Goal: Task Accomplishment & Management: Use online tool/utility

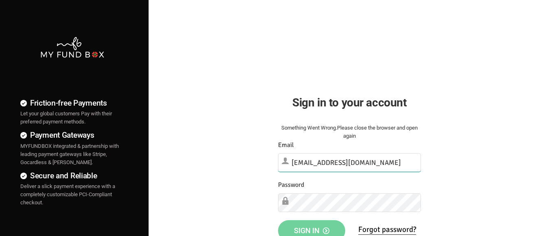
type input "[EMAIL_ADDRESS][DOMAIN_NAME]"
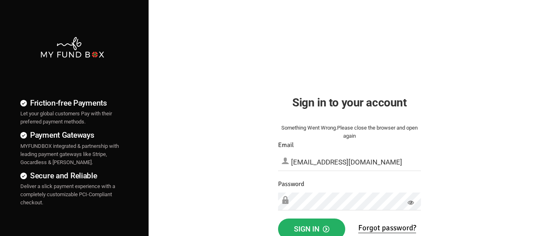
click at [311, 228] on span "Sign in" at bounding box center [311, 229] width 35 height 9
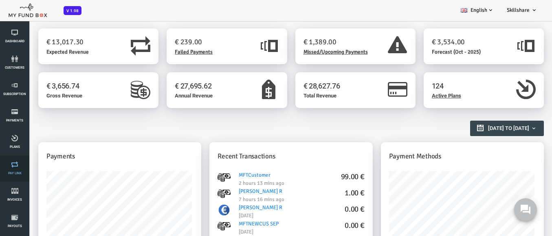
click at [15, 169] on link "Pay Link" at bounding box center [14, 169] width 24 height 26
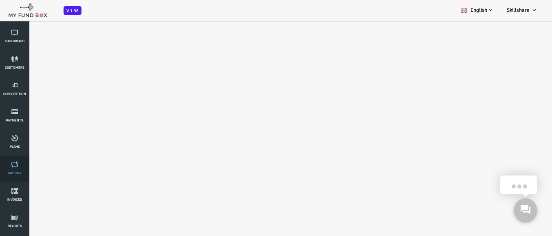
select select "100"
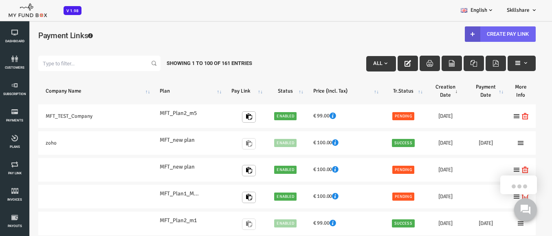
click at [472, 34] on link "Create Pay Link" at bounding box center [477, 33] width 71 height 15
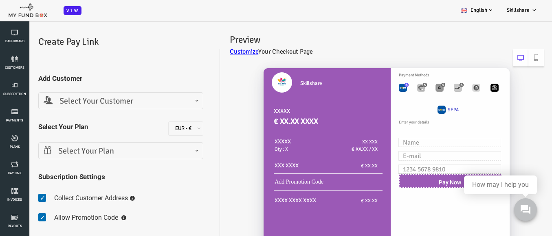
click at [97, 101] on span "Select Your Customer" at bounding box center [99, 101] width 154 height 13
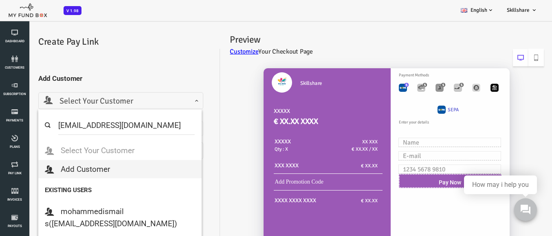
select select "MFT_Email5@gmail.com"
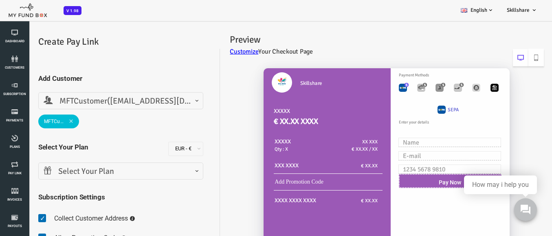
click at [97, 171] on span "Select Your Plan" at bounding box center [99, 172] width 154 height 13
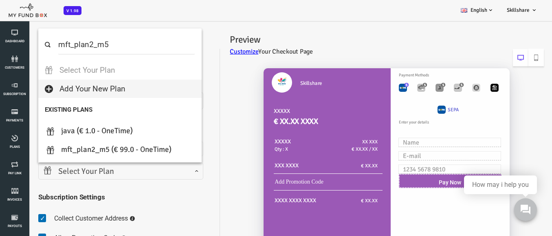
select select "MFT_Plan2_m5"
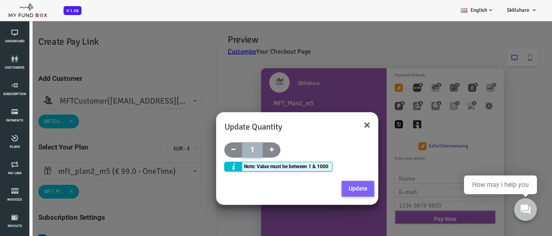
click at [342, 188] on button "Update" at bounding box center [336, 189] width 33 height 16
